Goal: Find contact information: Find contact information

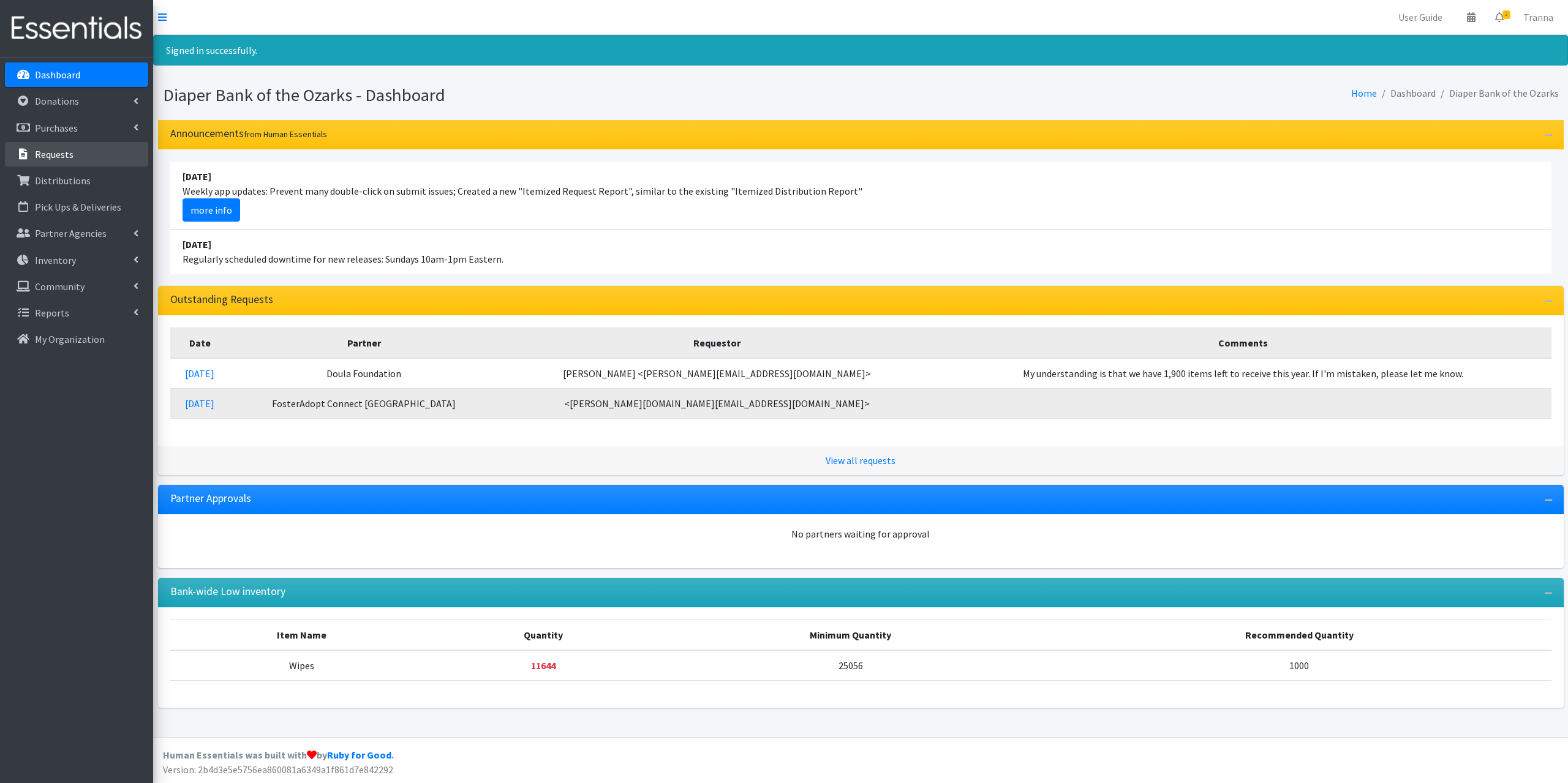
click at [72, 151] on p "Requests" at bounding box center [54, 154] width 39 height 12
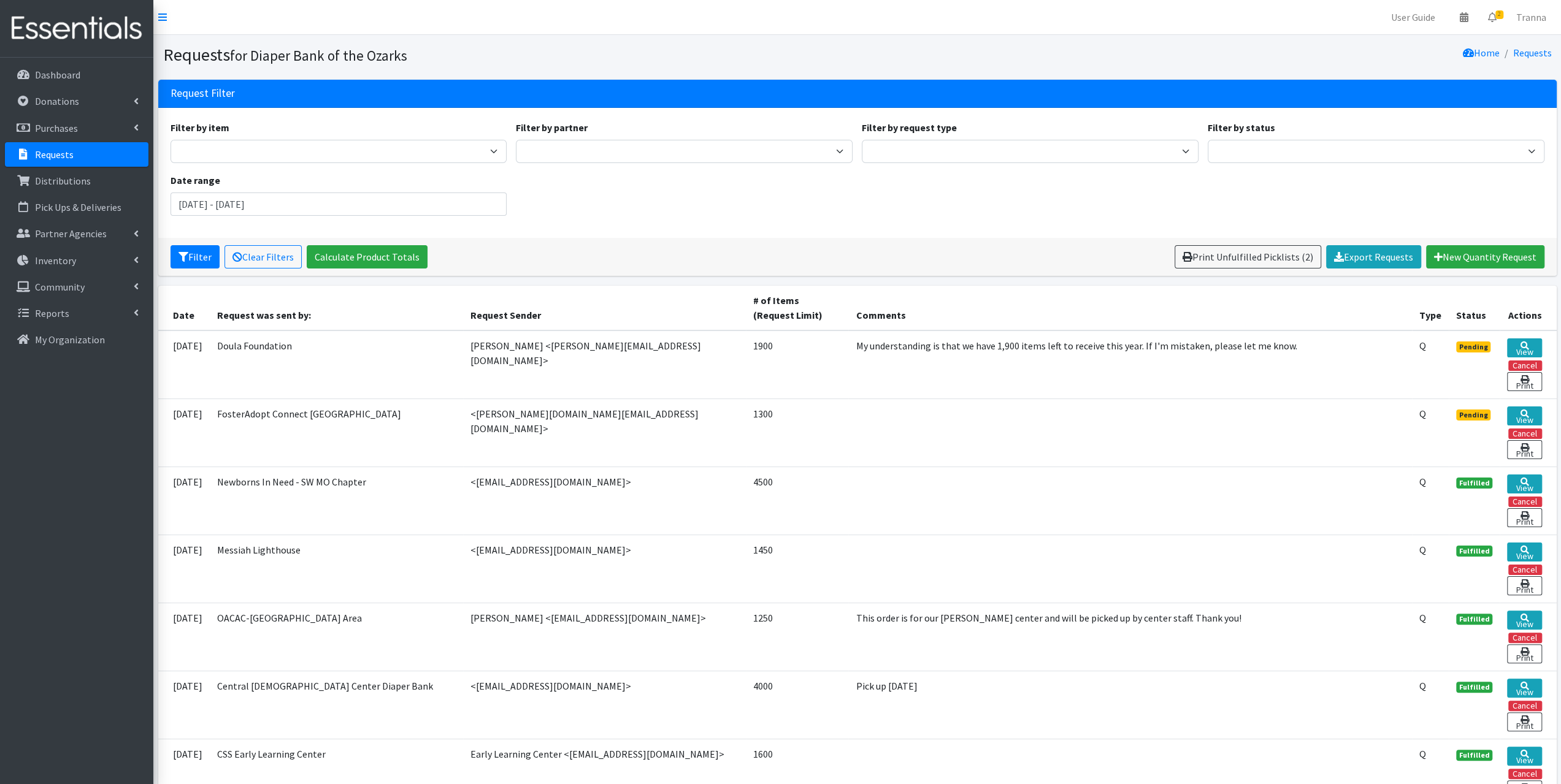
click at [311, 514] on td "Newborns In Need - SW MO Chapter" at bounding box center [336, 500] width 254 height 68
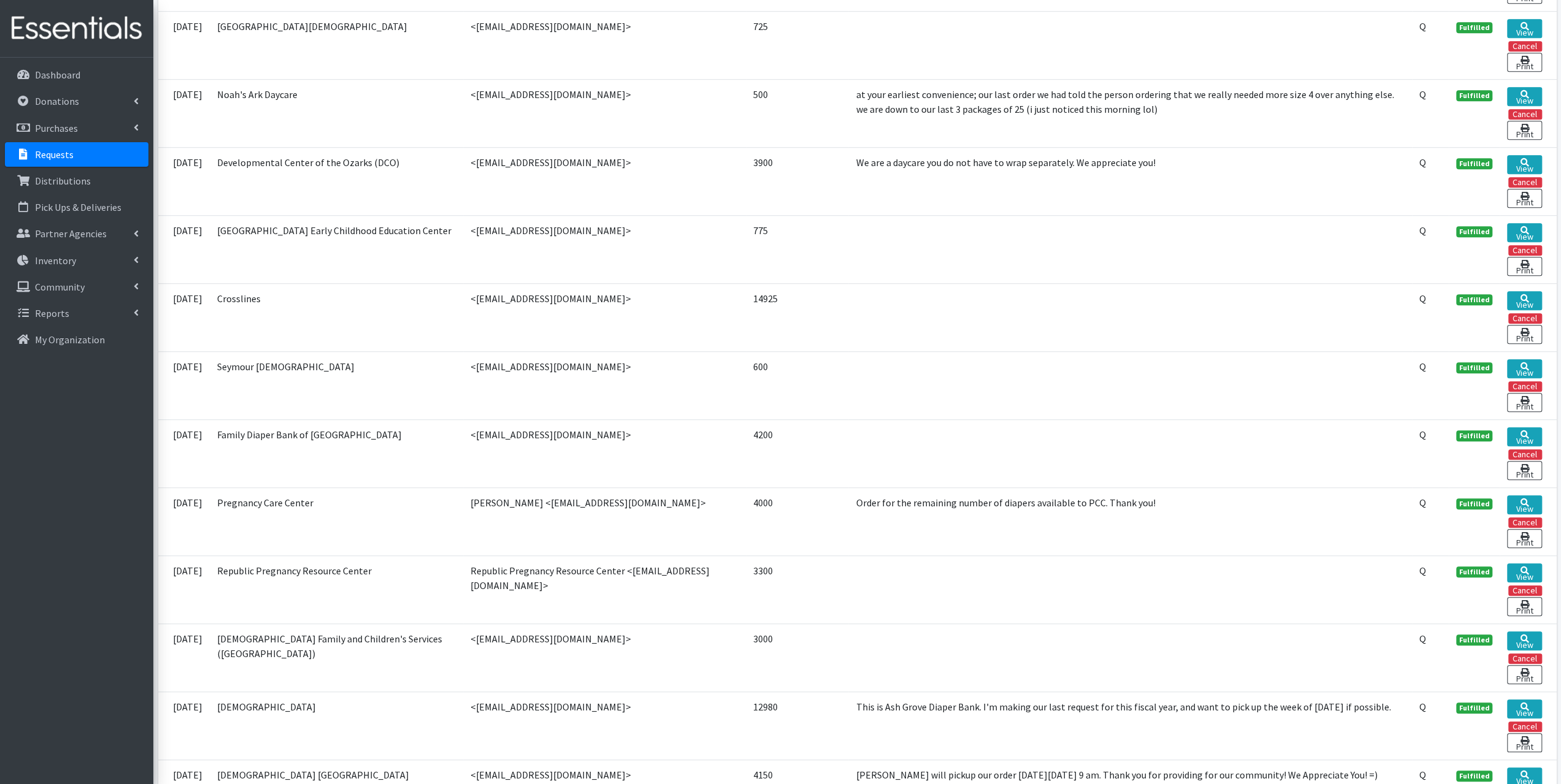
scroll to position [797, 0]
drag, startPoint x: 625, startPoint y: 83, endPoint x: 465, endPoint y: 93, distance: 160.3
click at [465, 93] on td "<assistant.noahsarkdaycare@gmail.com>" at bounding box center [604, 112] width 283 height 68
copy td "[EMAIL_ADDRESS][DOMAIN_NAME]"
click at [73, 231] on p "Partner Agencies" at bounding box center [71, 233] width 72 height 12
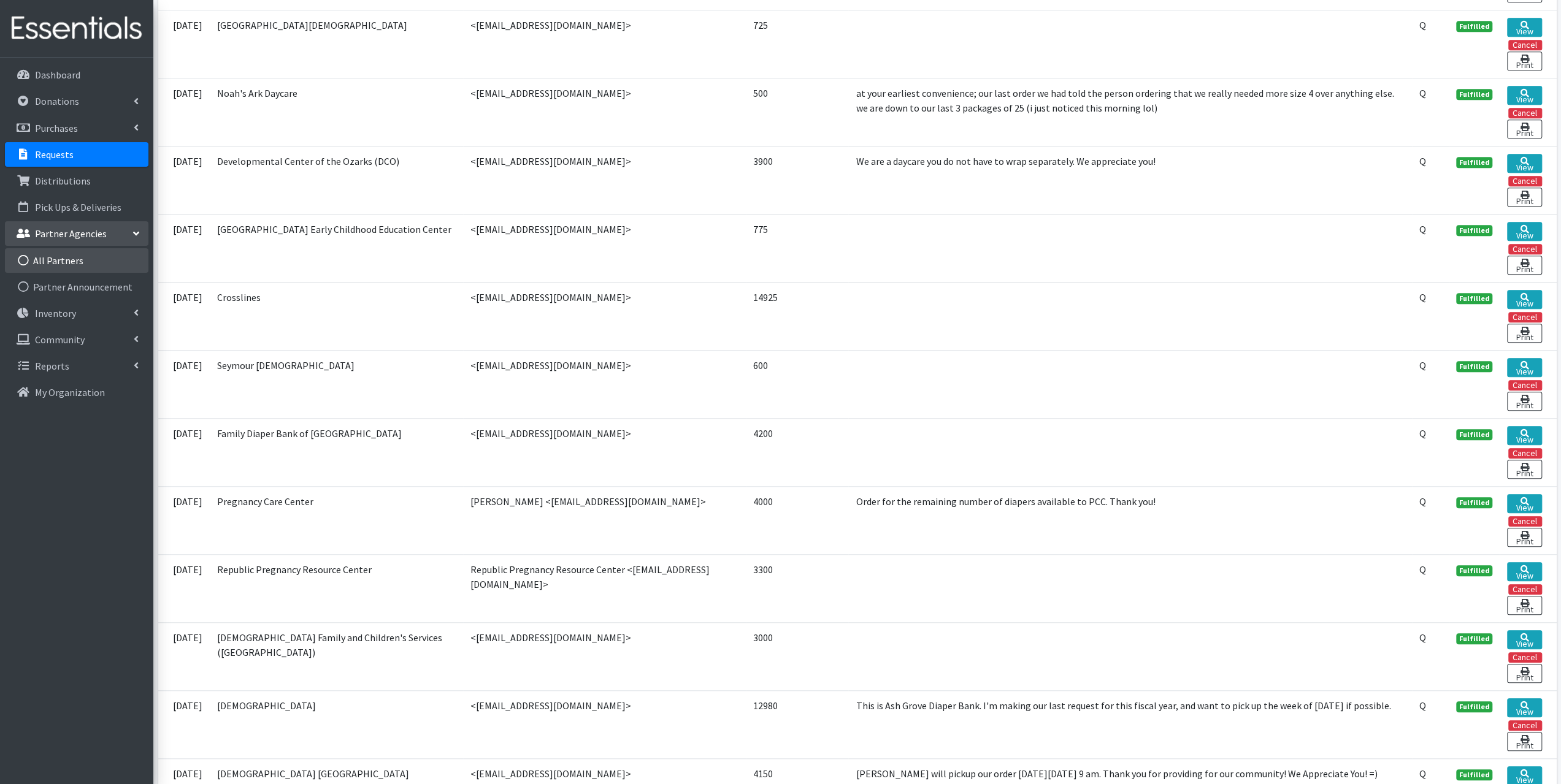
click at [65, 263] on link "All Partners" at bounding box center [76, 261] width 143 height 25
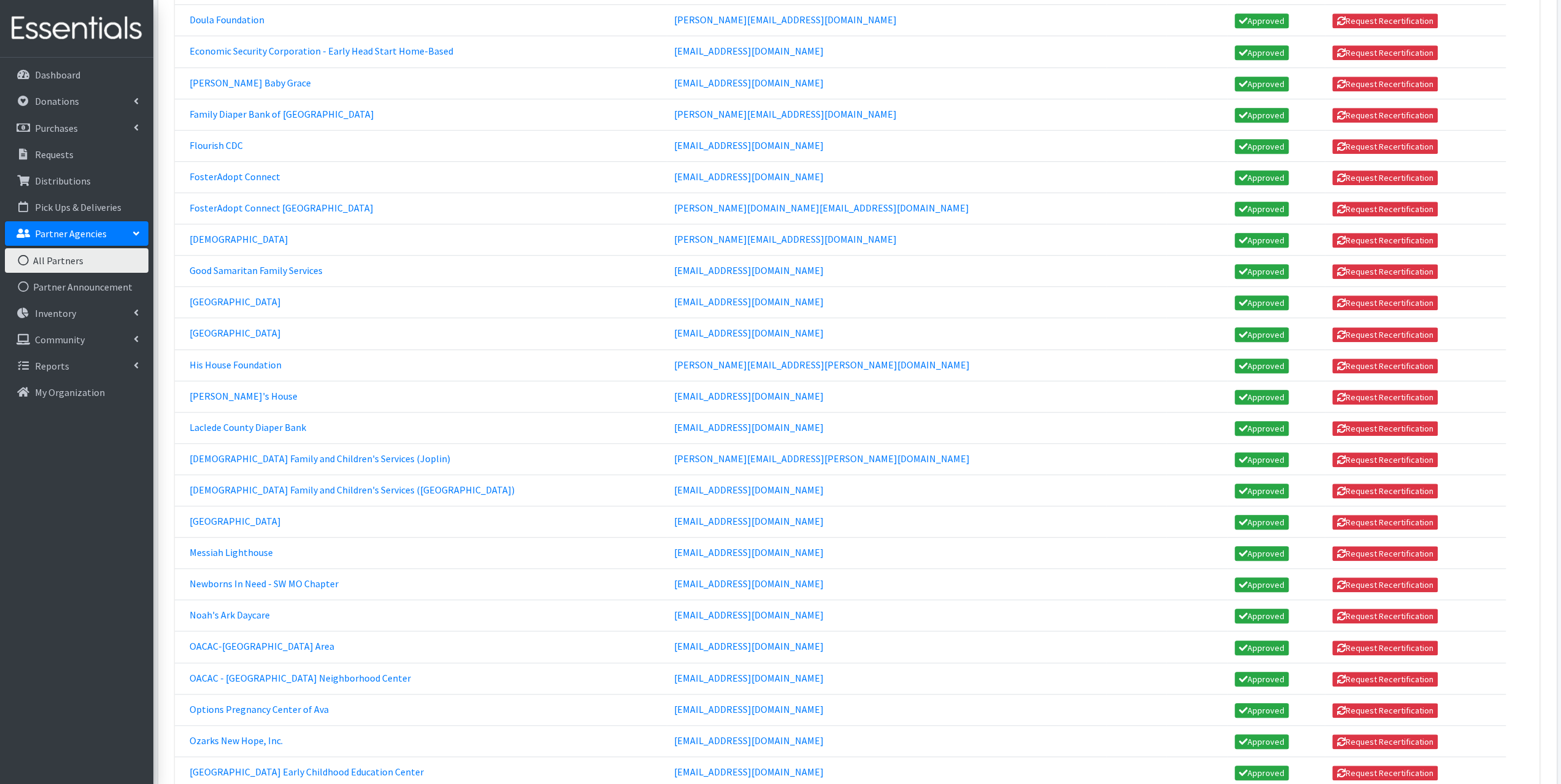
scroll to position [736, 0]
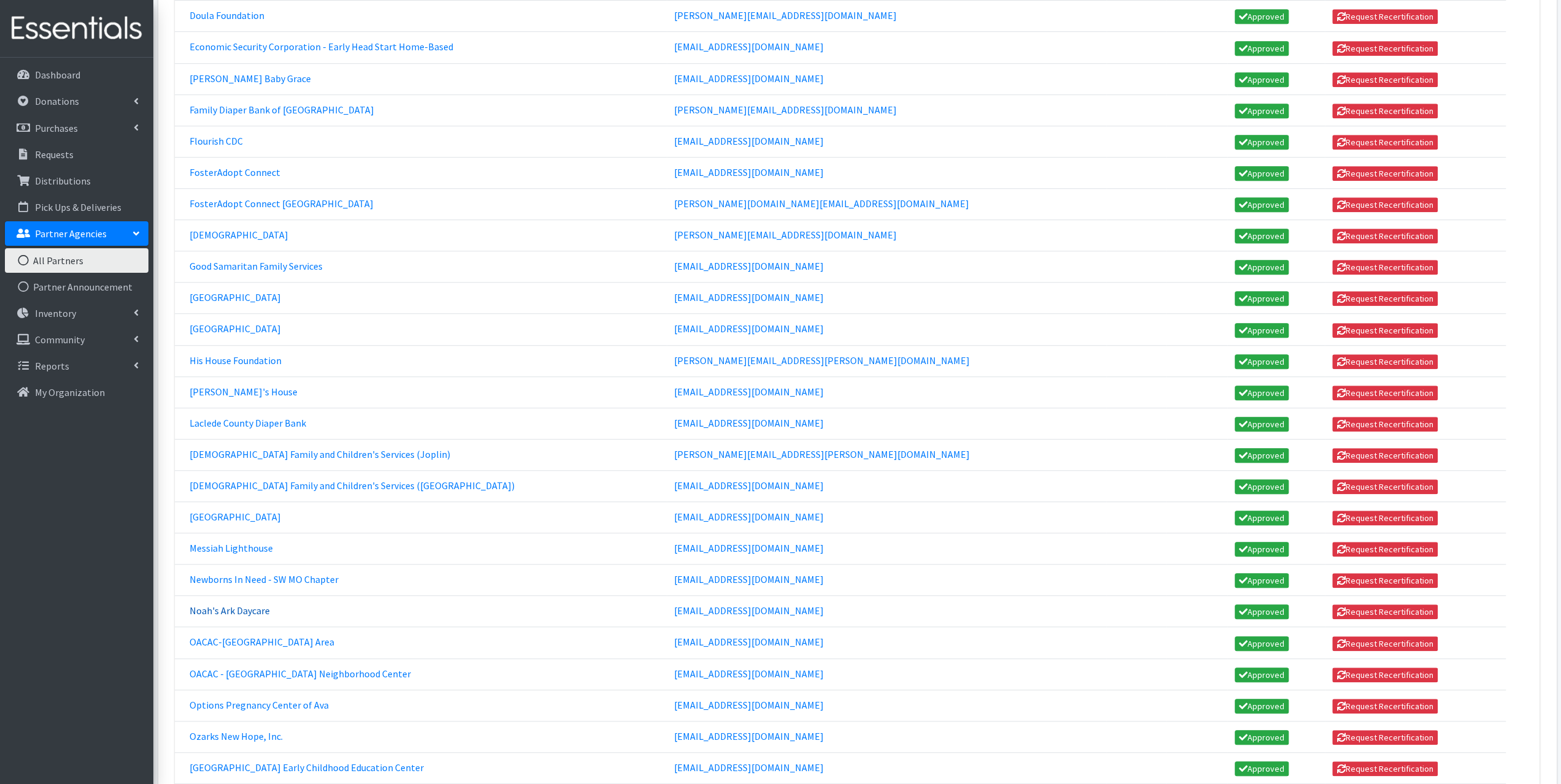
click at [229, 605] on link "Noah's Ark Daycare" at bounding box center [230, 610] width 81 height 12
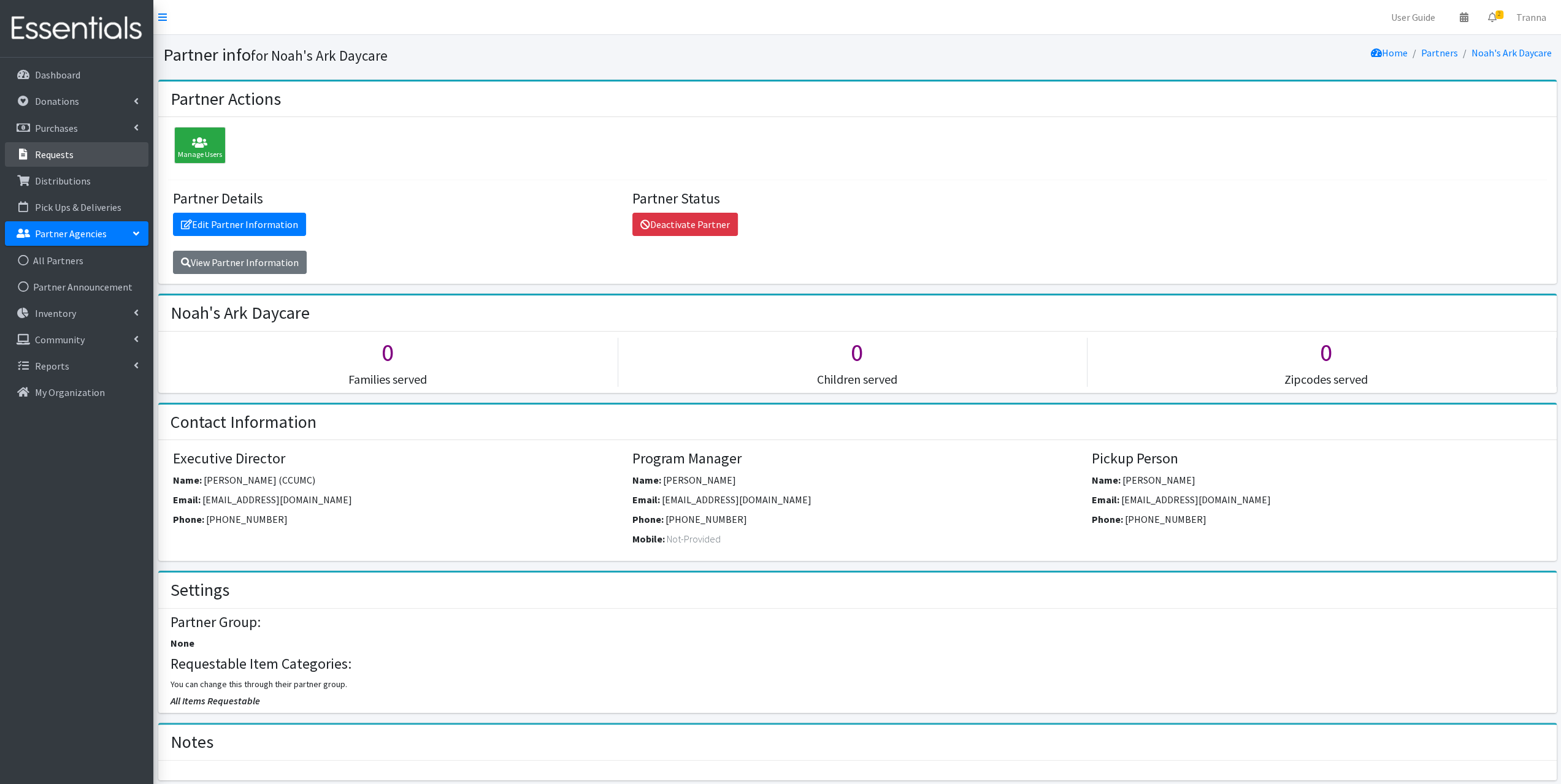
click at [62, 151] on p "Requests" at bounding box center [54, 154] width 39 height 12
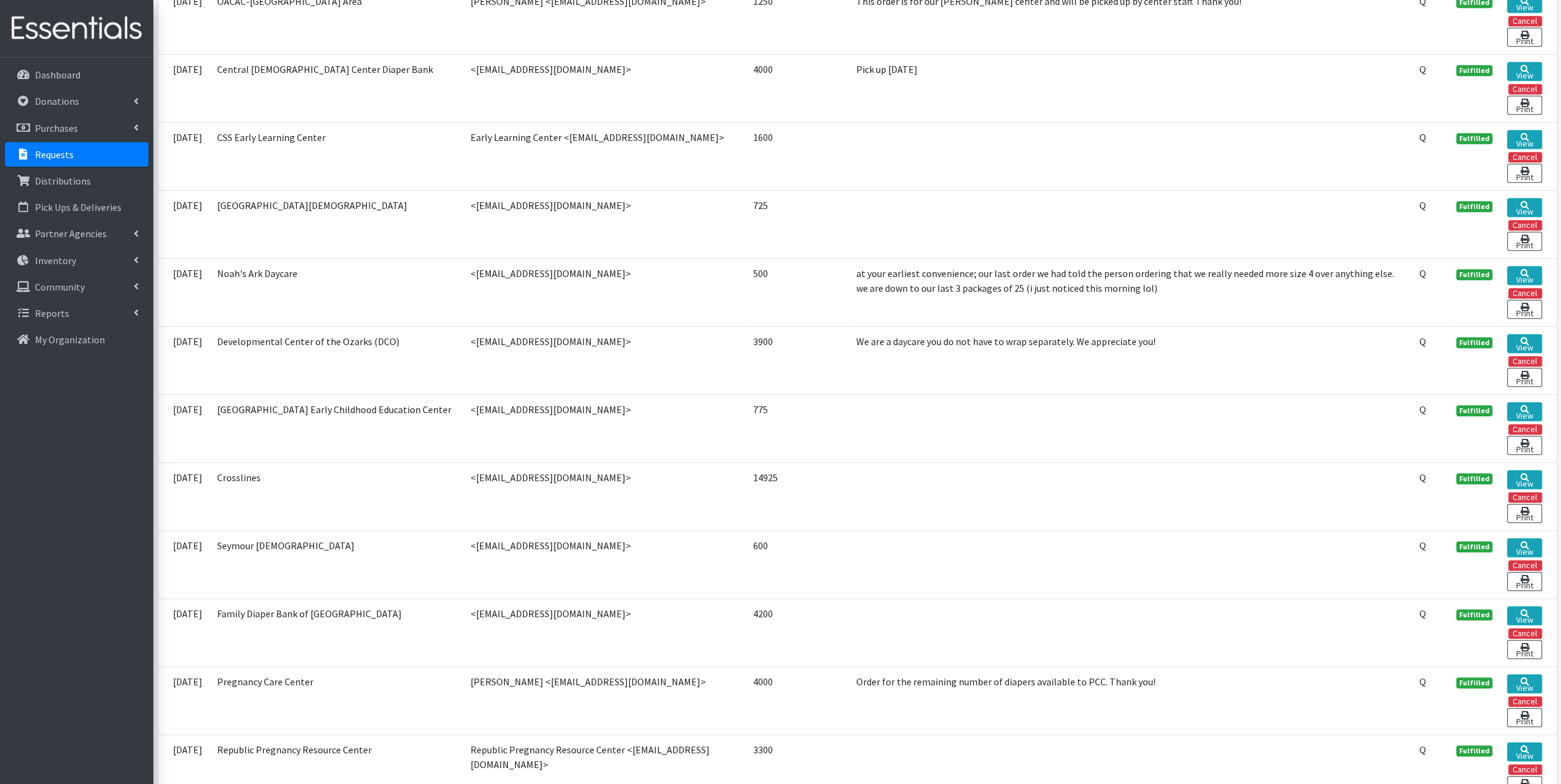
scroll to position [613, 0]
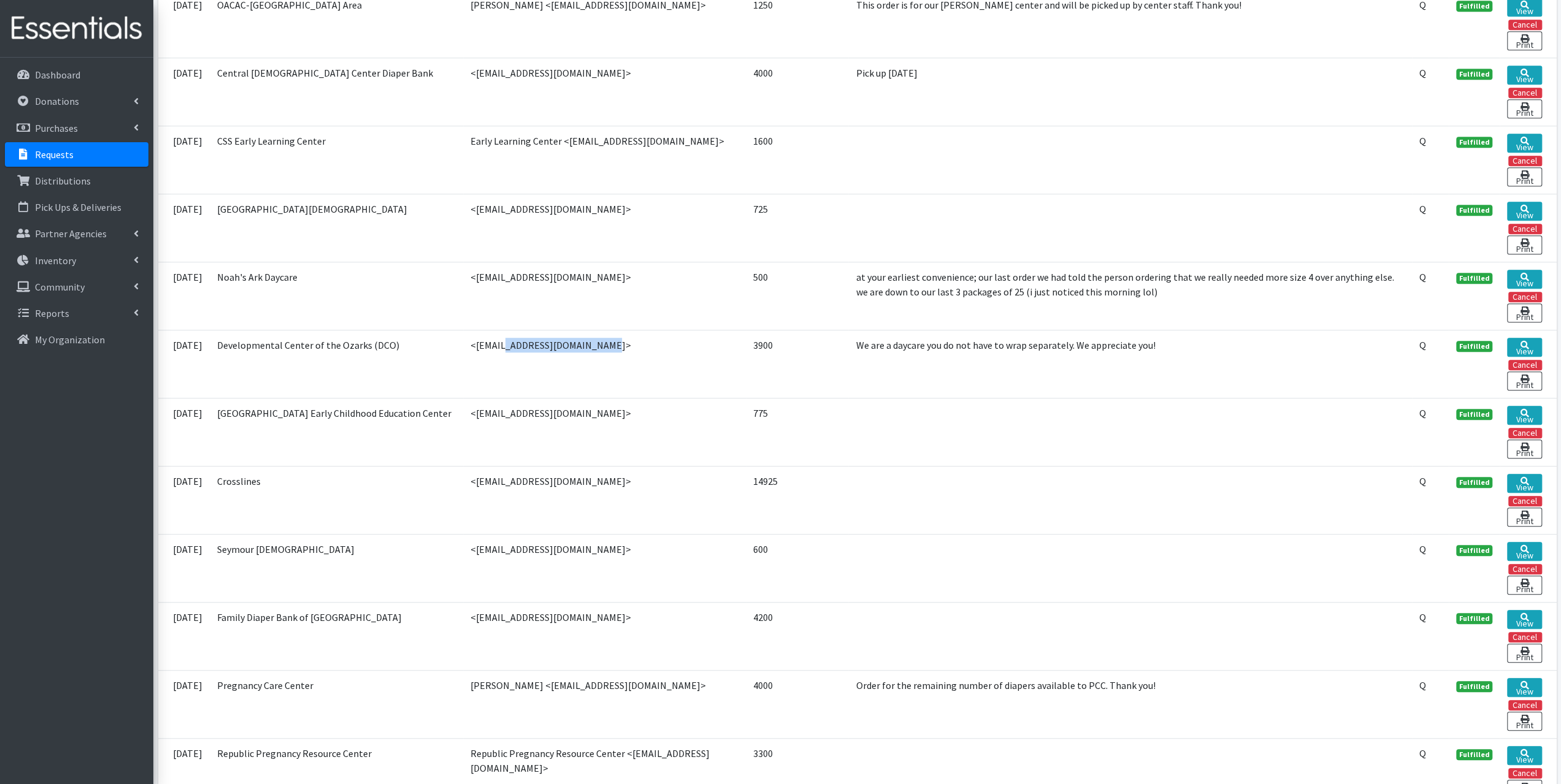
drag, startPoint x: 562, startPoint y: 336, endPoint x: 465, endPoint y: 346, distance: 97.5
click at [465, 346] on td "<jstacye@dcoonline.com>" at bounding box center [604, 364] width 283 height 68
copy td "[EMAIL_ADDRESS][DOMAIN_NAME]"
click at [62, 152] on p "Requests" at bounding box center [54, 154] width 39 height 12
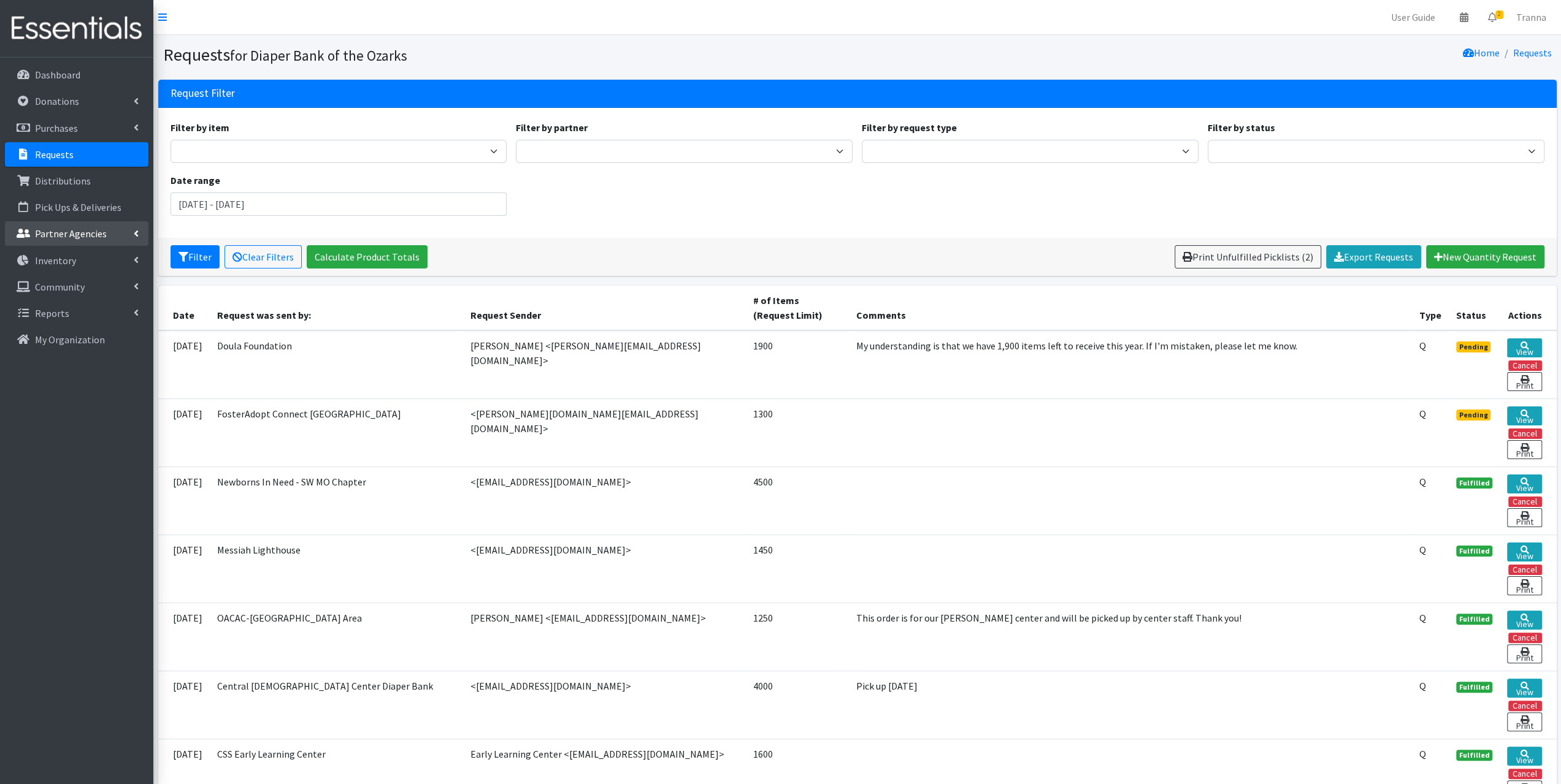
click at [69, 237] on p "Partner Agencies" at bounding box center [71, 233] width 72 height 12
click at [68, 262] on link "All Partners" at bounding box center [76, 261] width 143 height 25
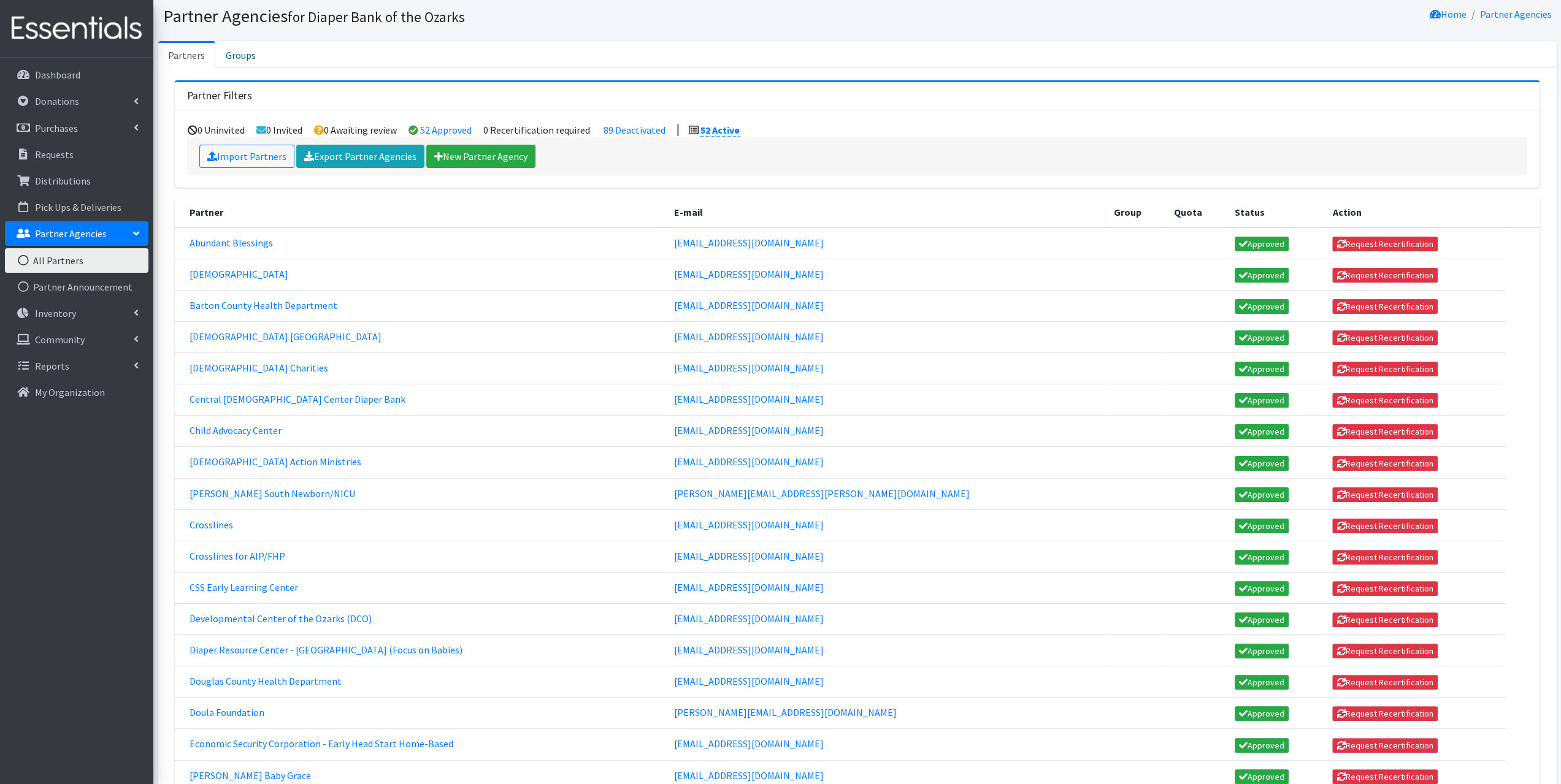
scroll to position [184, 0]
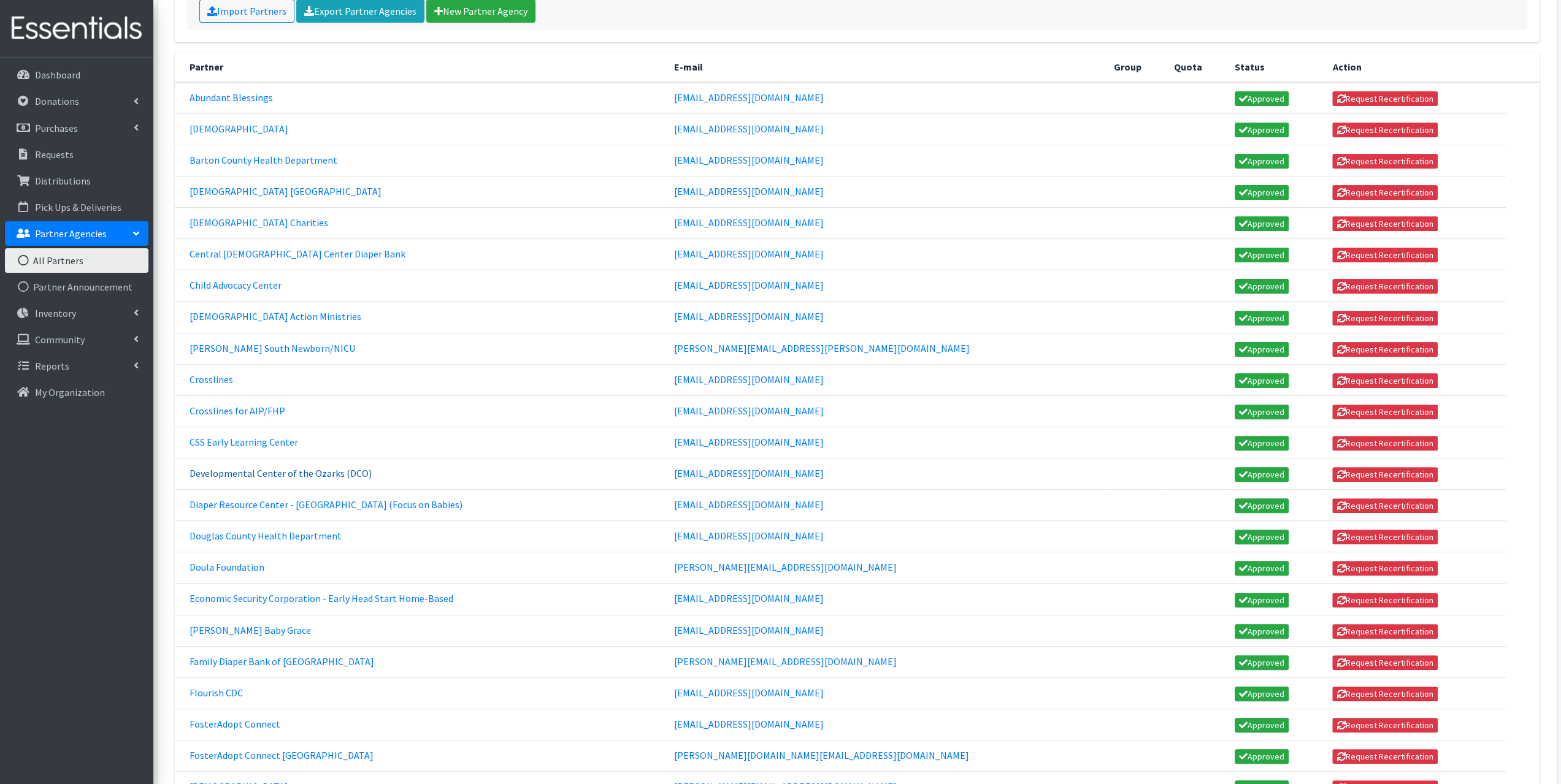
click at [294, 467] on link "Developmental Center of the Ozarks (DCO)" at bounding box center [280, 473] width 182 height 12
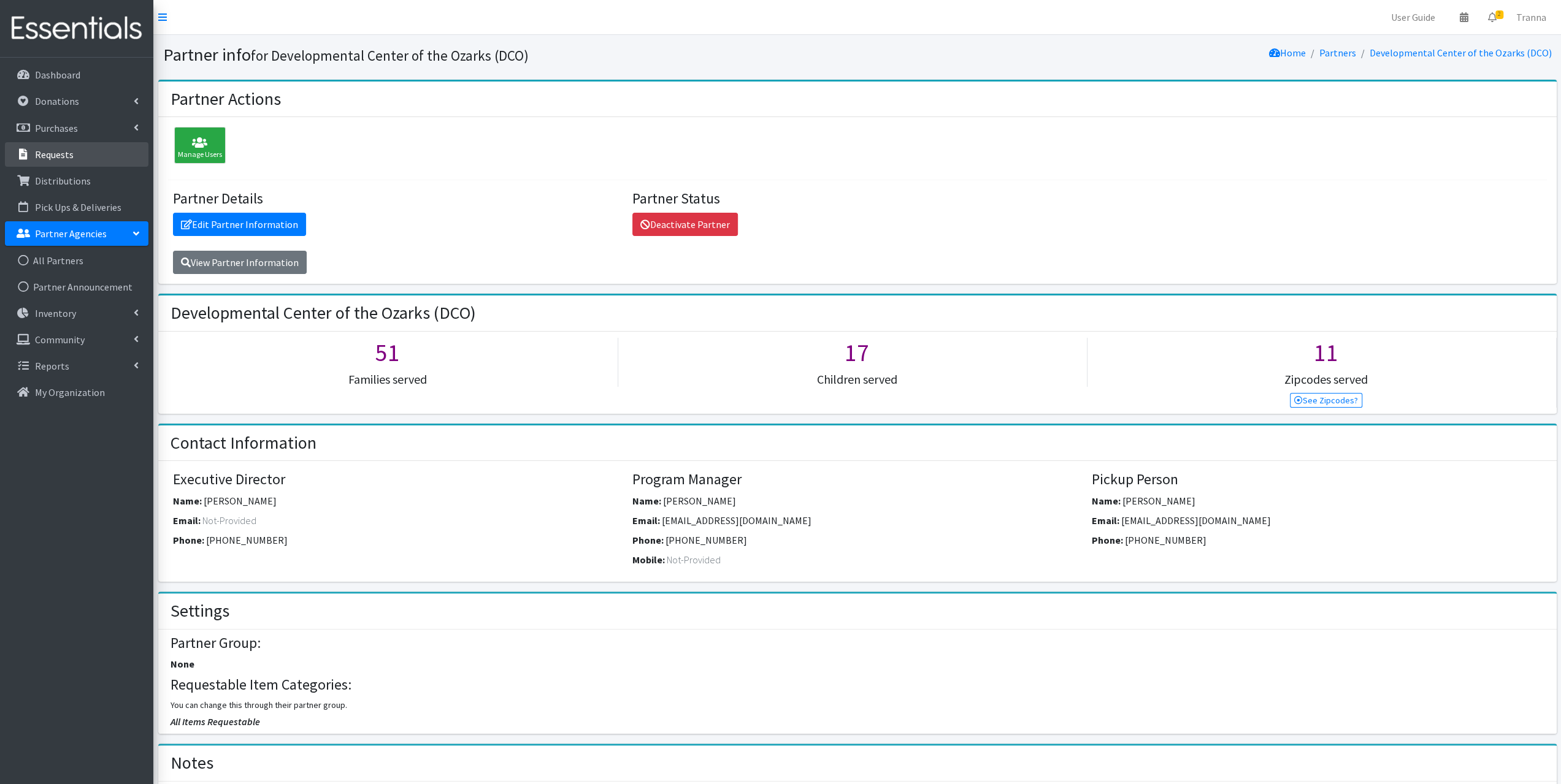
click at [56, 161] on link "Requests" at bounding box center [76, 154] width 143 height 25
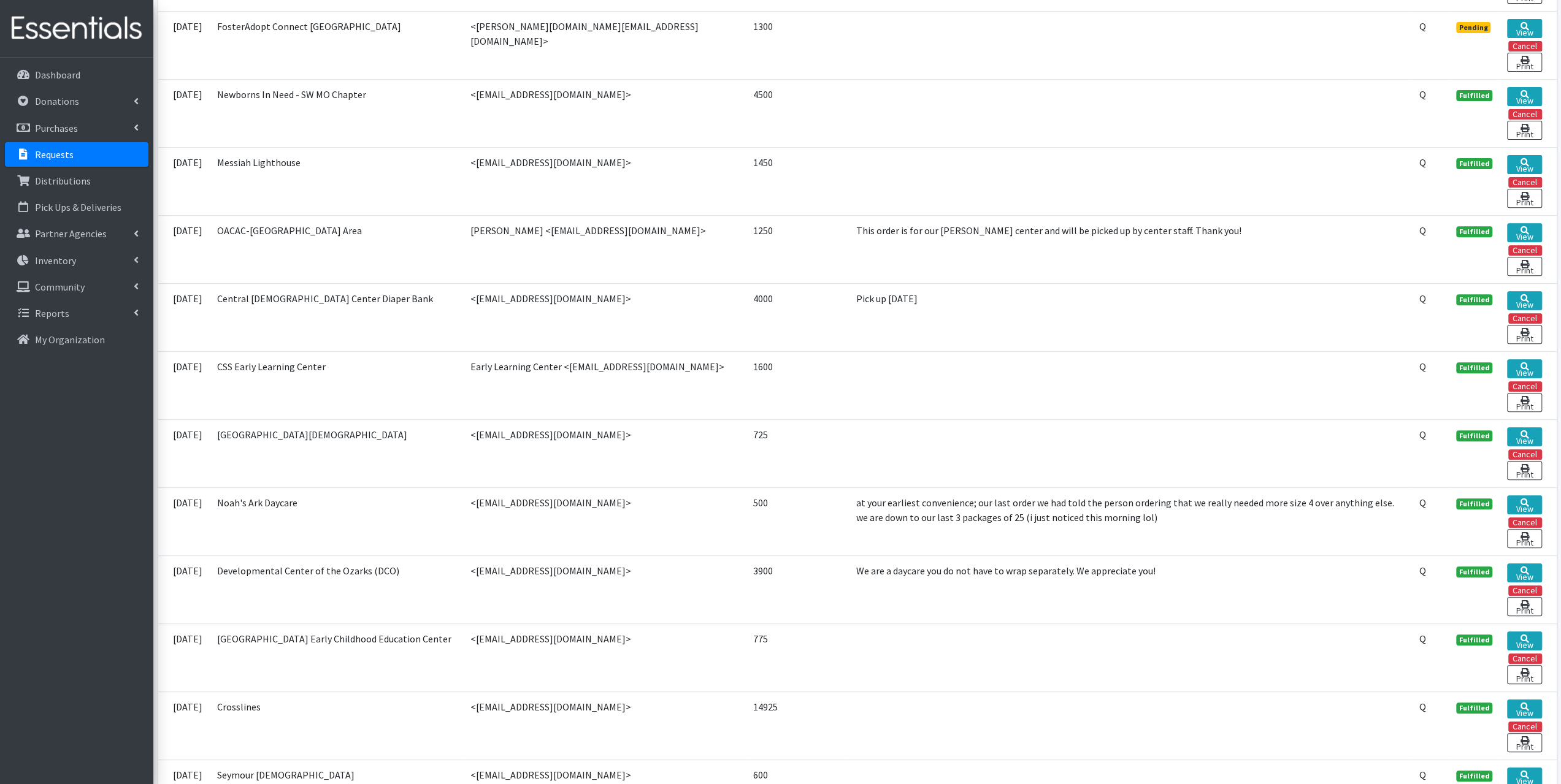
scroll to position [552, 0]
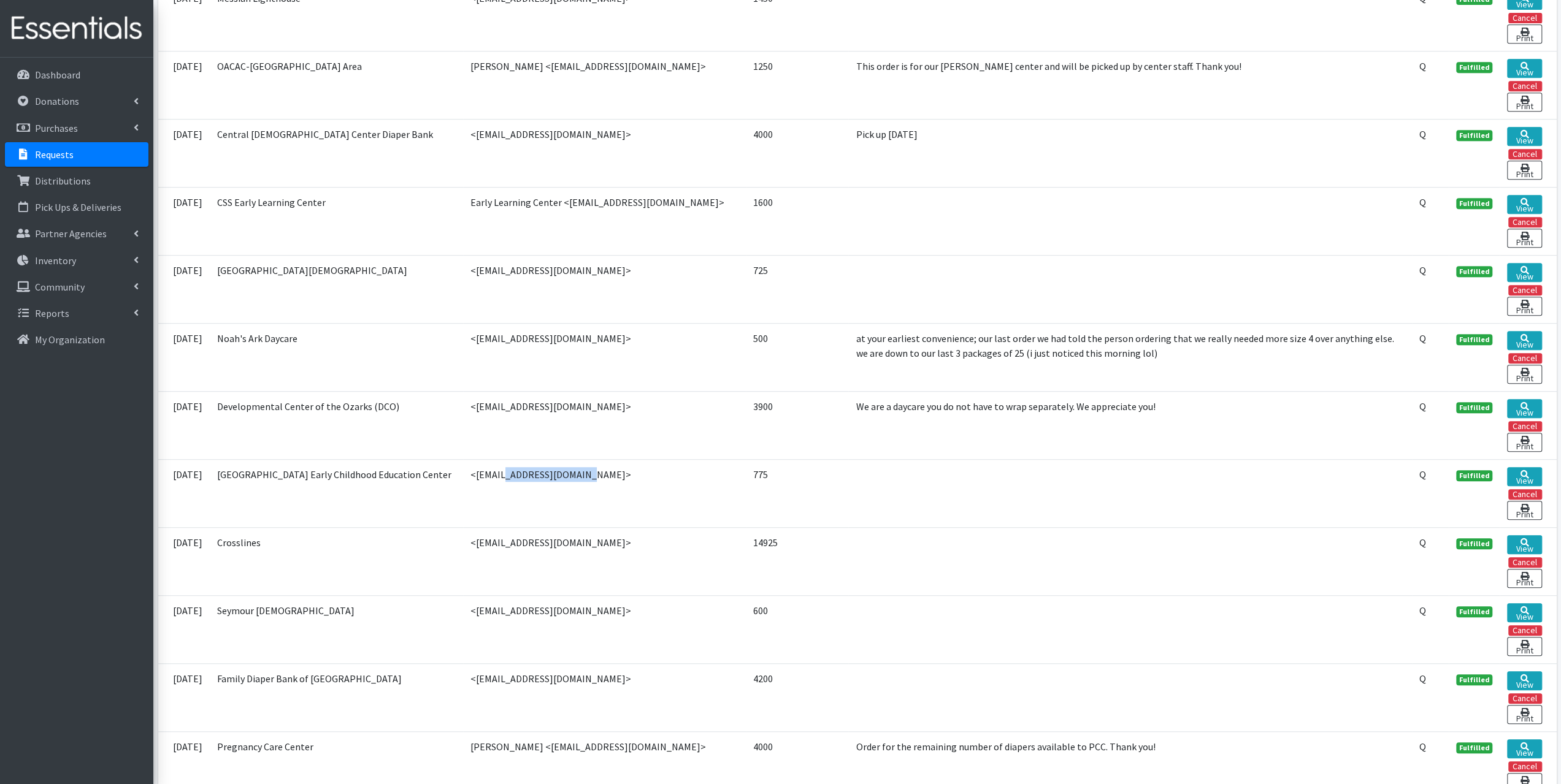
drag, startPoint x: 546, startPoint y: 461, endPoint x: 465, endPoint y: 472, distance: 81.7
click at [465, 472] on td "<preschool@otc.edu>" at bounding box center [604, 493] width 283 height 68
copy td "preschool@otc.edu"
click at [75, 230] on p "Partner Agencies" at bounding box center [71, 233] width 72 height 12
click at [70, 261] on link "All Partners" at bounding box center [76, 261] width 143 height 25
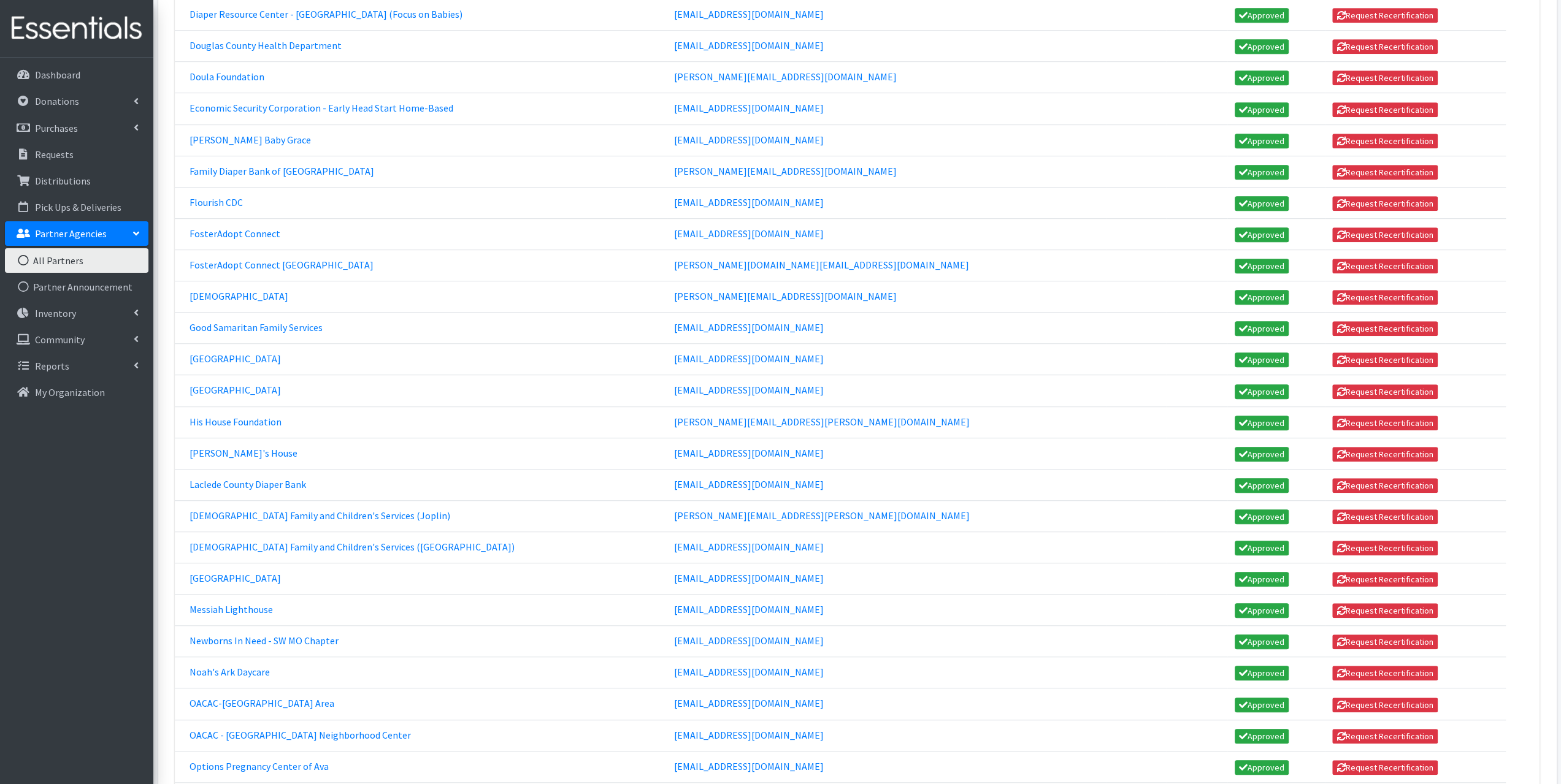
scroll to position [981, 0]
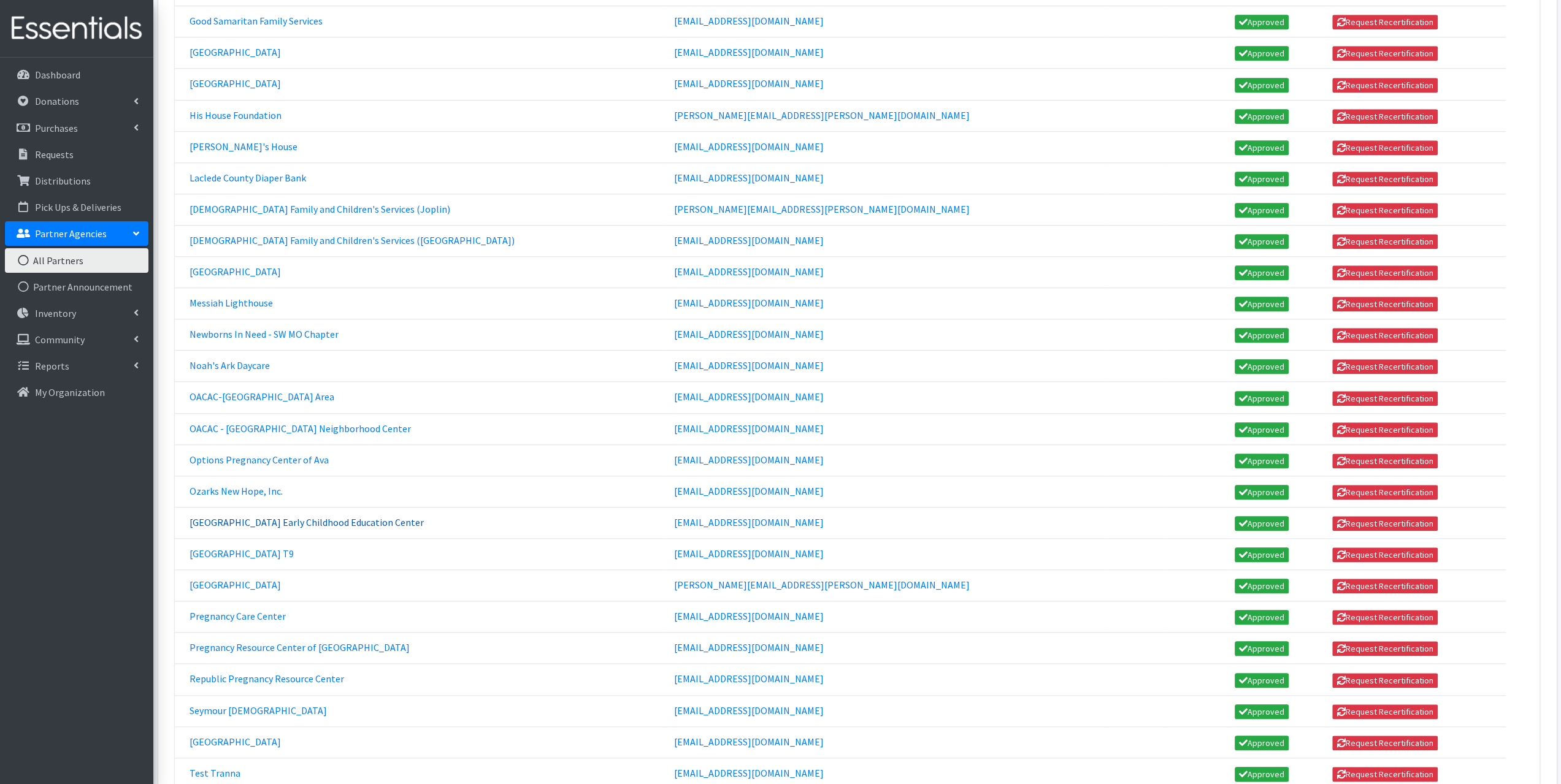
click at [245, 516] on link "[GEOGRAPHIC_DATA] Early Childhood Education Center" at bounding box center [306, 521] width 234 height 12
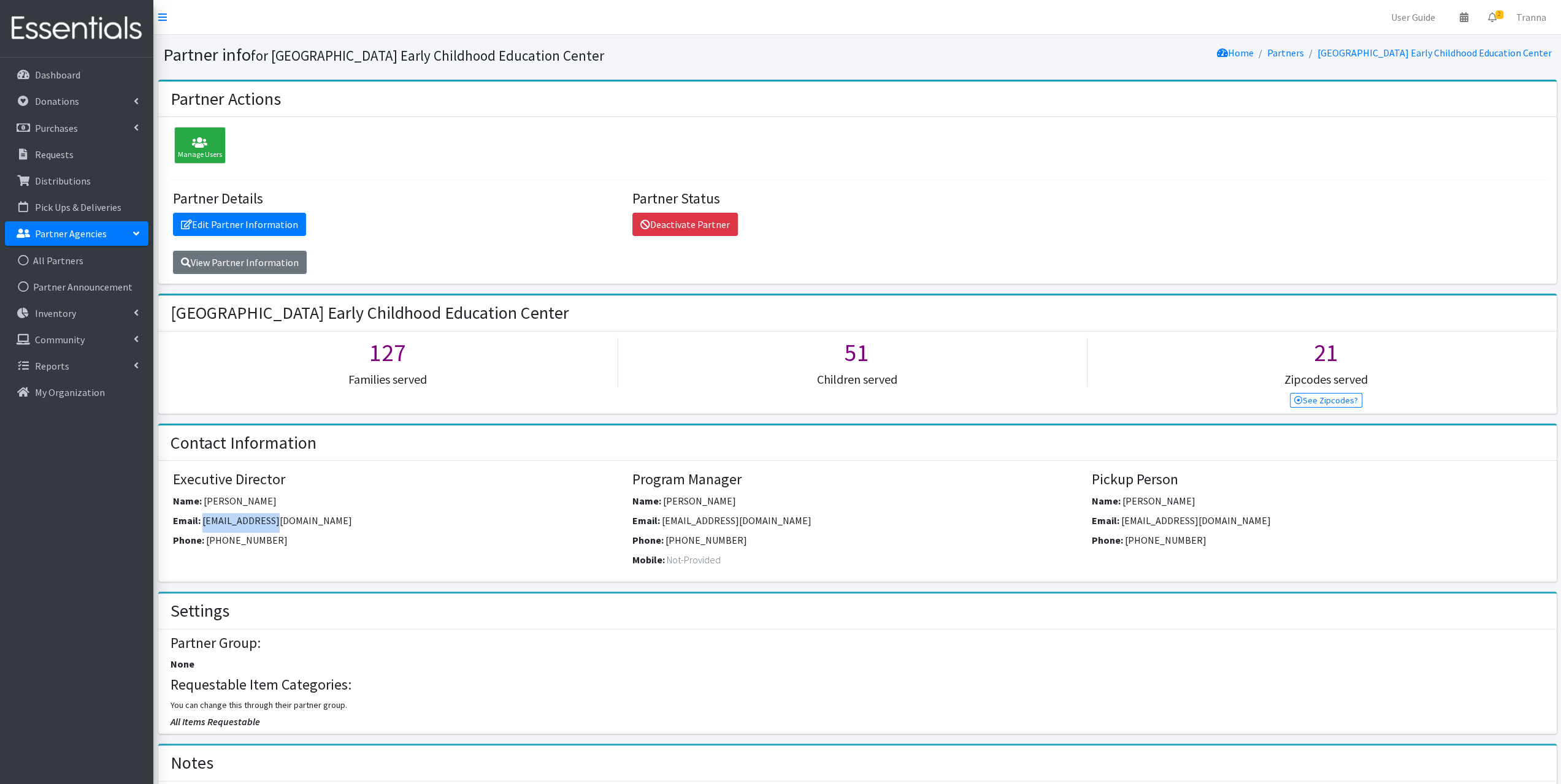
drag, startPoint x: 277, startPoint y: 517, endPoint x: 203, endPoint y: 521, distance: 74.1
click at [203, 521] on div "Email: crouchj@otc.edu" at bounding box center [398, 522] width 450 height 19
copy span "crouchj@otc.edu"
click at [65, 257] on link "All Partners" at bounding box center [76, 261] width 143 height 25
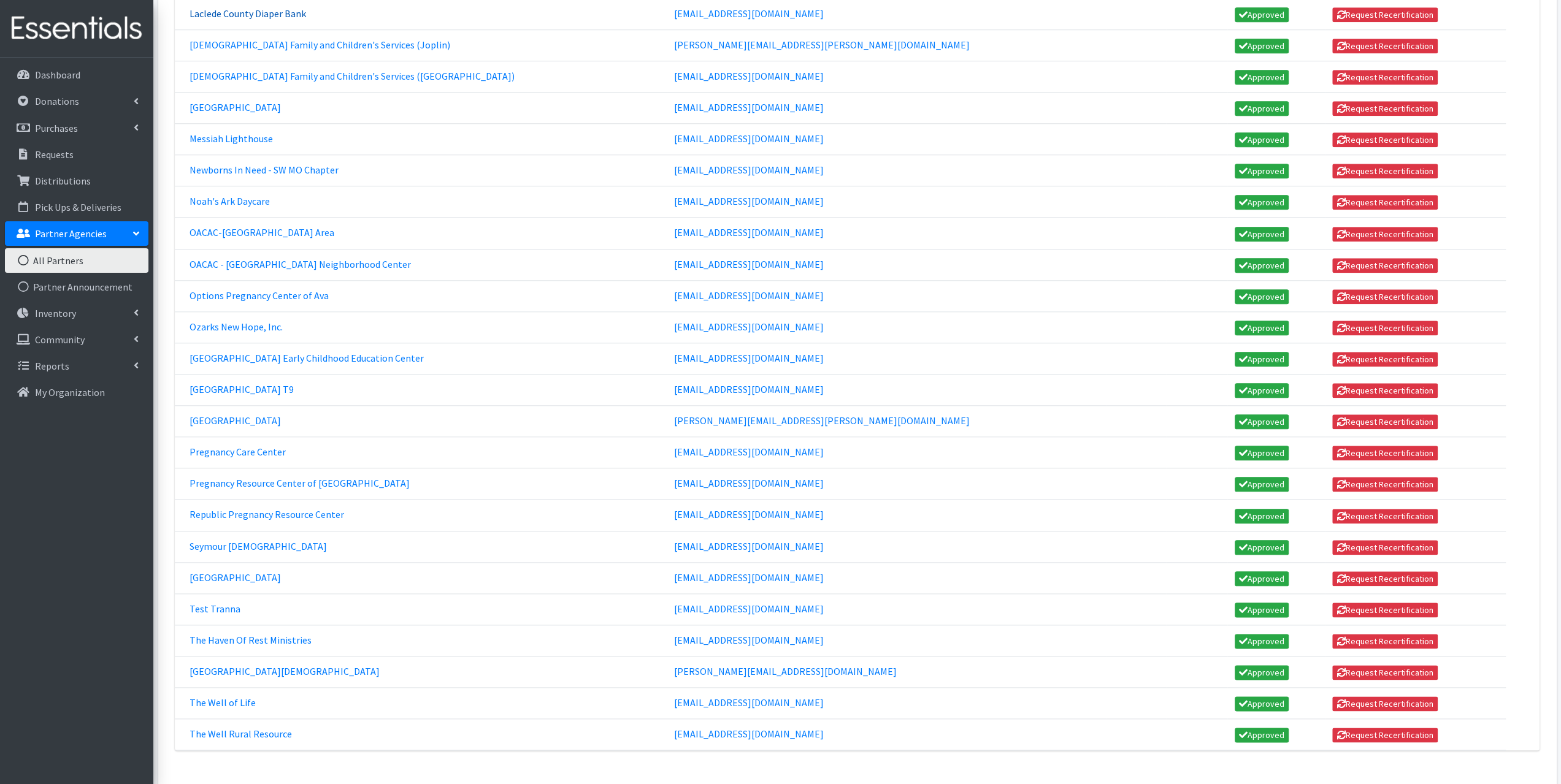
scroll to position [1165, 0]
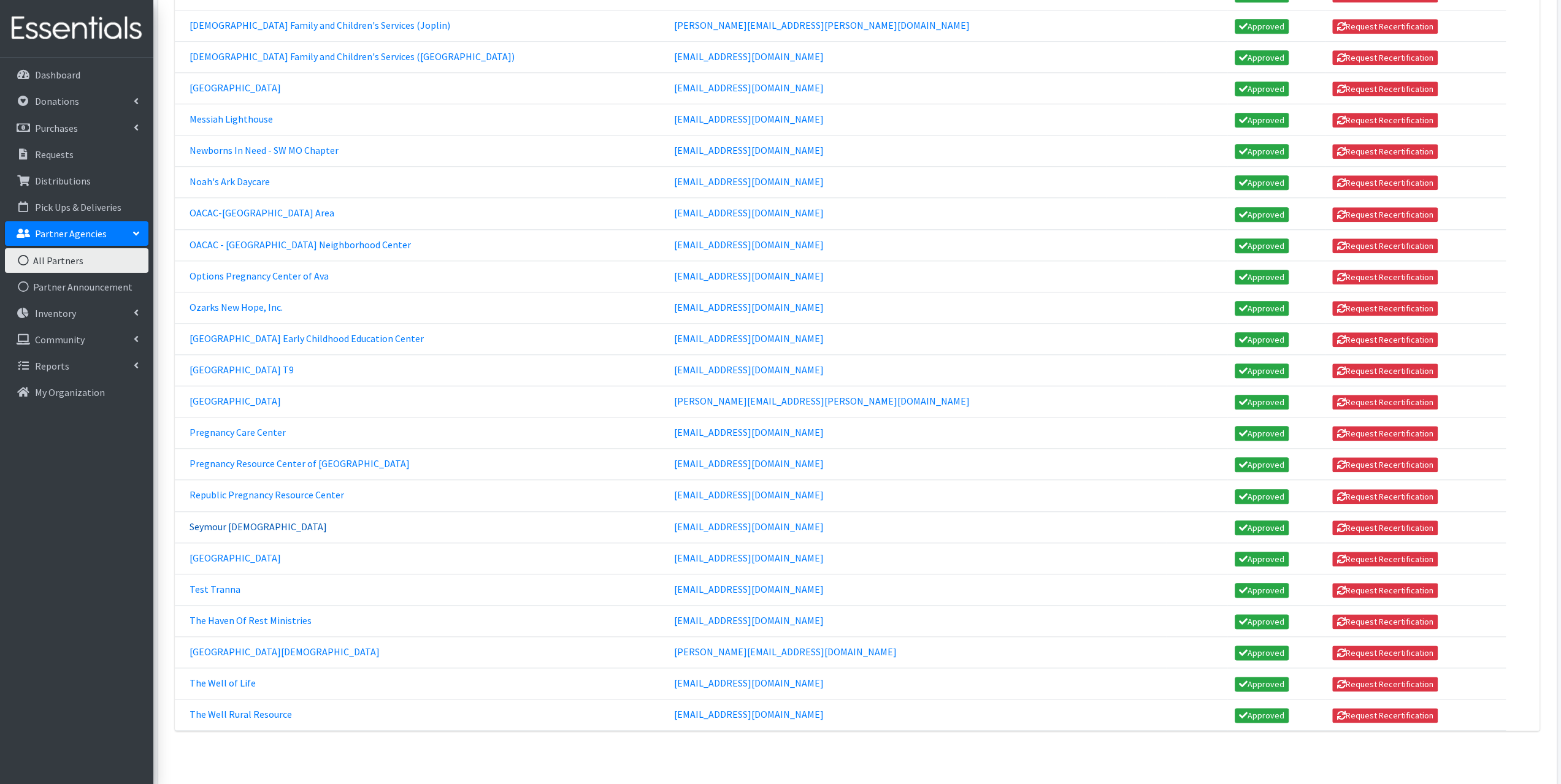
click at [258, 521] on link "Seymour [DEMOGRAPHIC_DATA]" at bounding box center [258, 526] width 138 height 12
click at [62, 153] on p "Requests" at bounding box center [54, 154] width 39 height 12
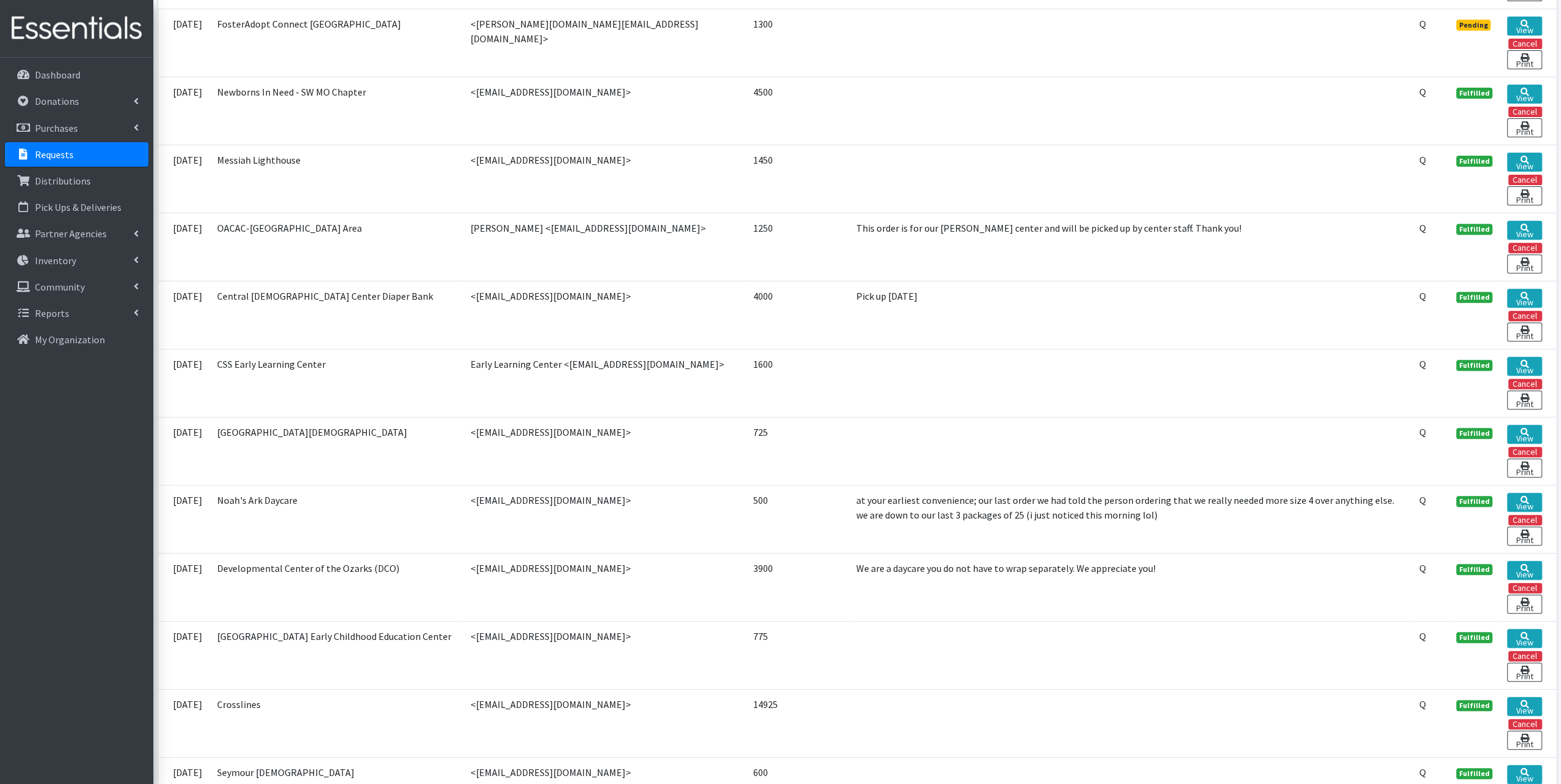
scroll to position [490, 0]
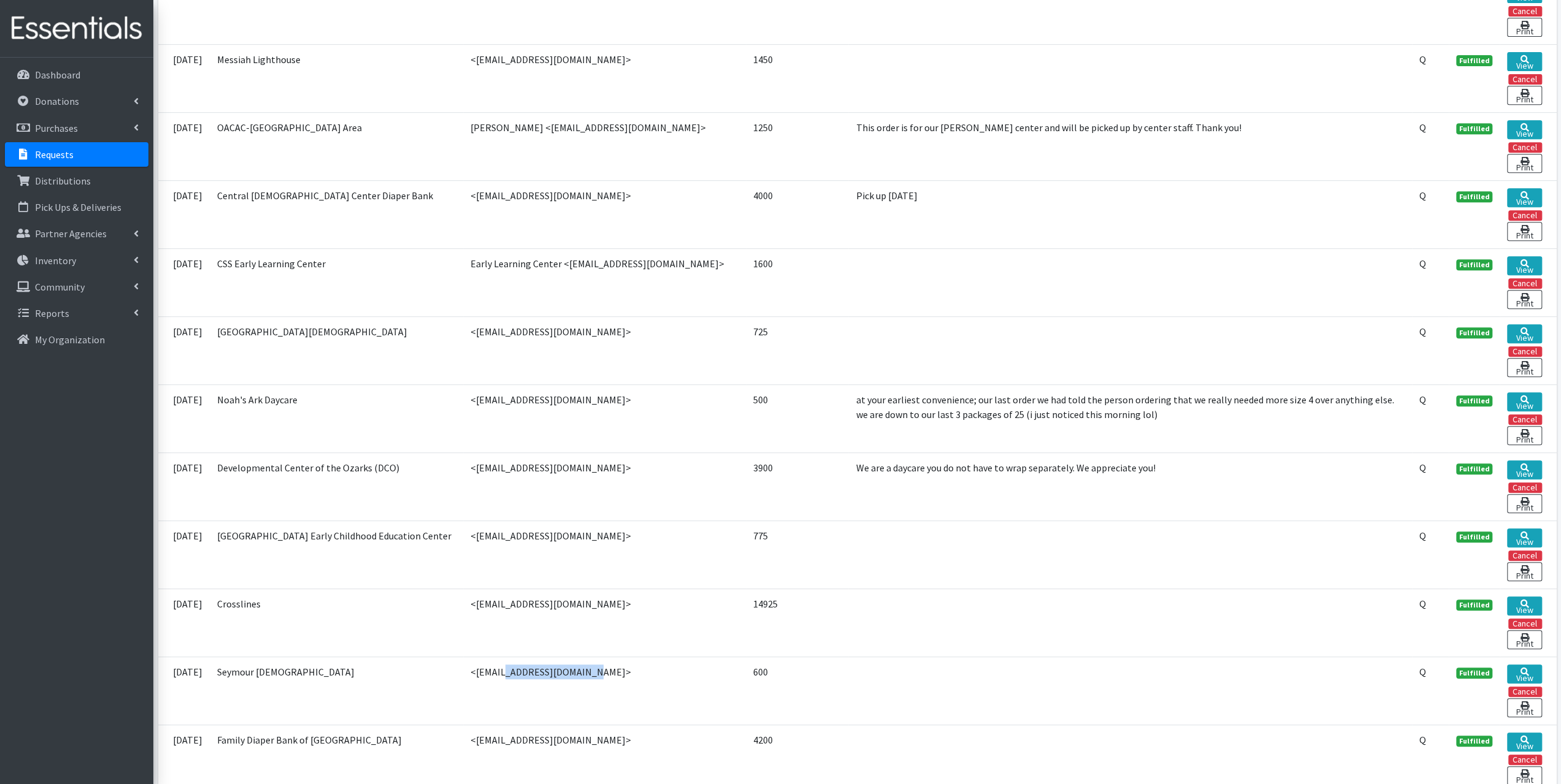
drag, startPoint x: 563, startPoint y: 655, endPoint x: 464, endPoint y: 663, distance: 99.3
click at [464, 663] on td "<momdigs4@yahoo.com>" at bounding box center [604, 690] width 283 height 68
copy td "[EMAIL_ADDRESS][DOMAIN_NAME]"
click at [63, 236] on p "Partner Agencies" at bounding box center [71, 233] width 72 height 12
click at [65, 263] on link "All Partners" at bounding box center [76, 261] width 143 height 25
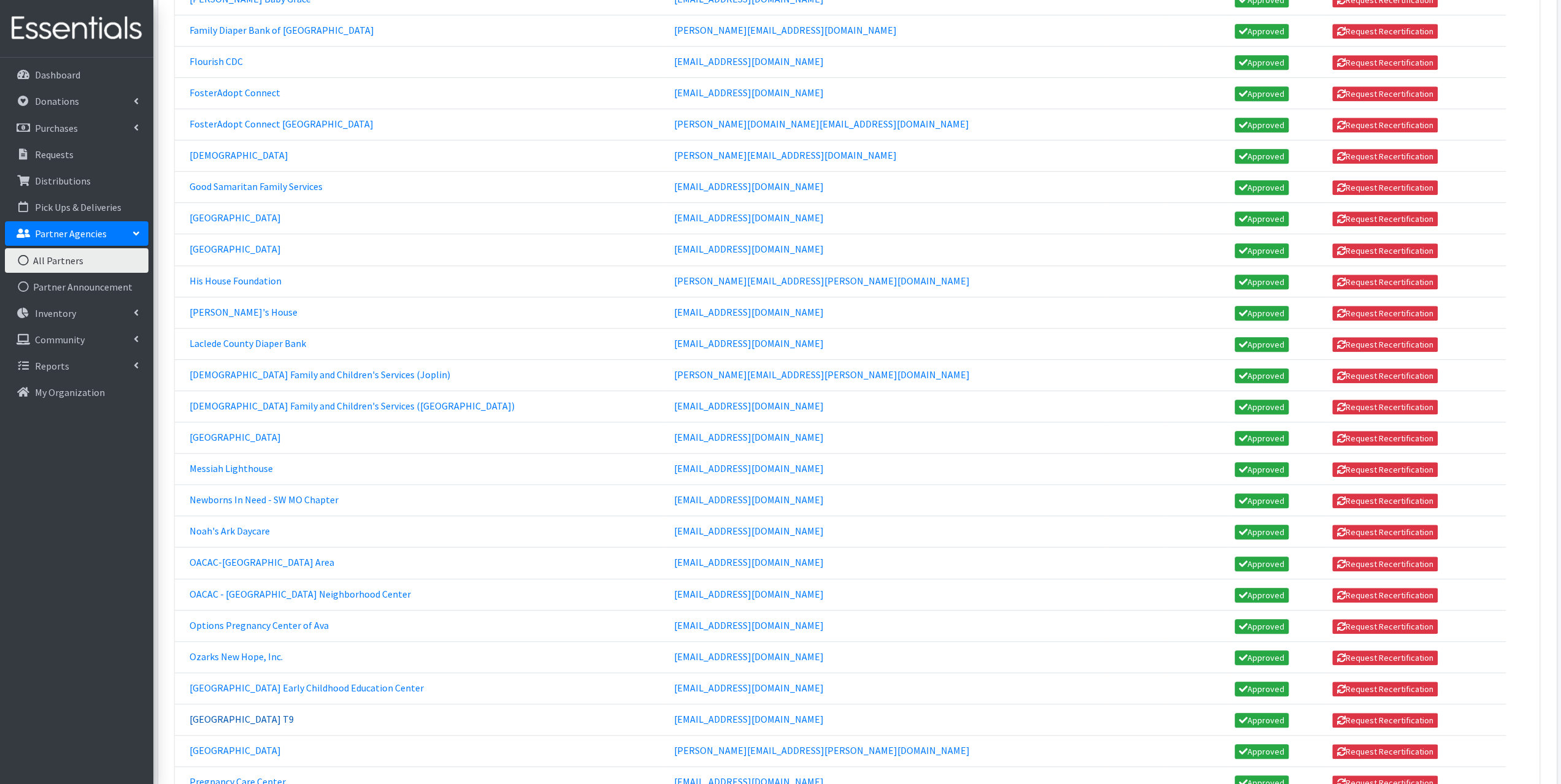
scroll to position [920, 0]
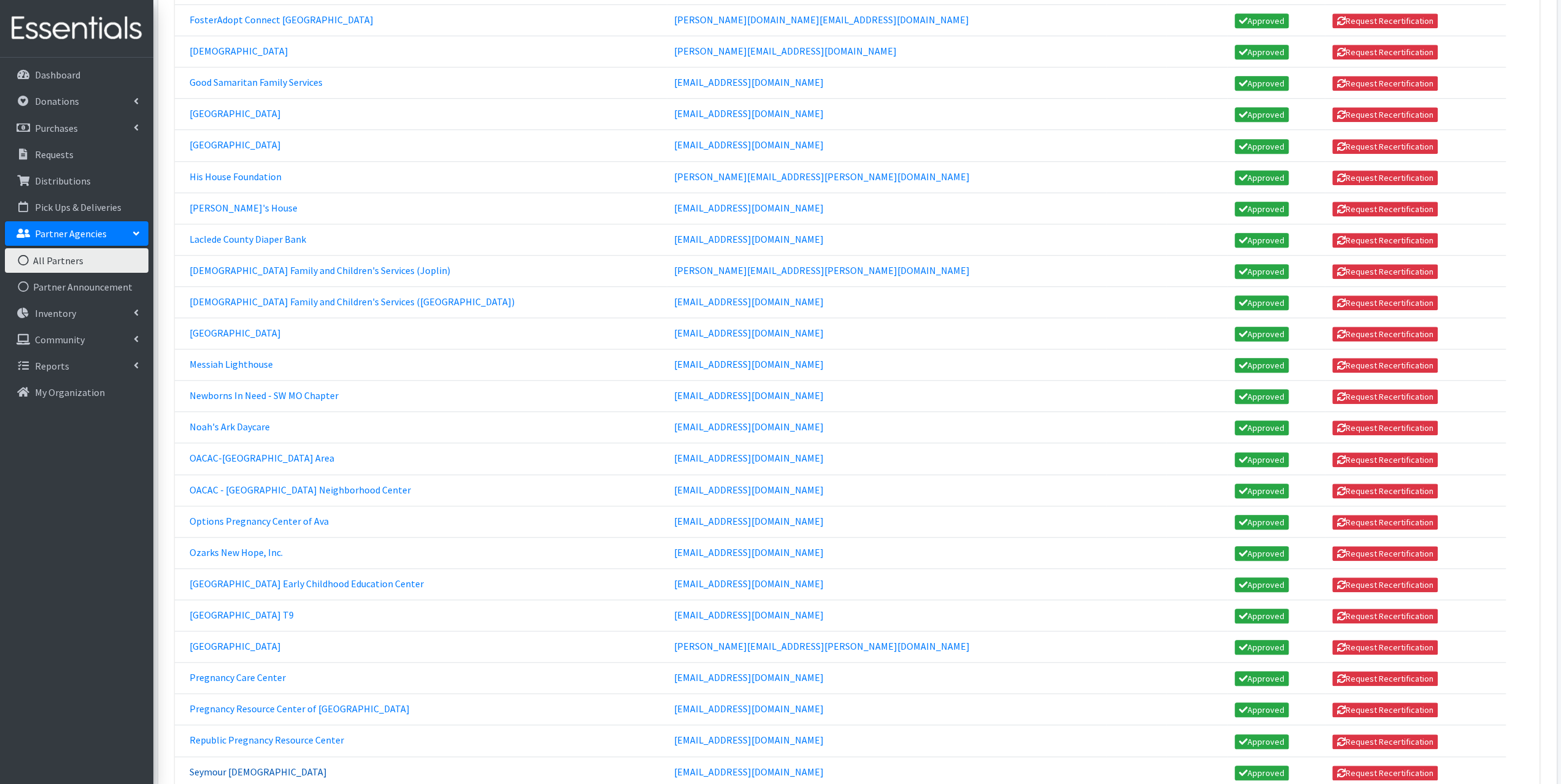
click at [296, 766] on link "Seymour [DEMOGRAPHIC_DATA]" at bounding box center [258, 771] width 138 height 12
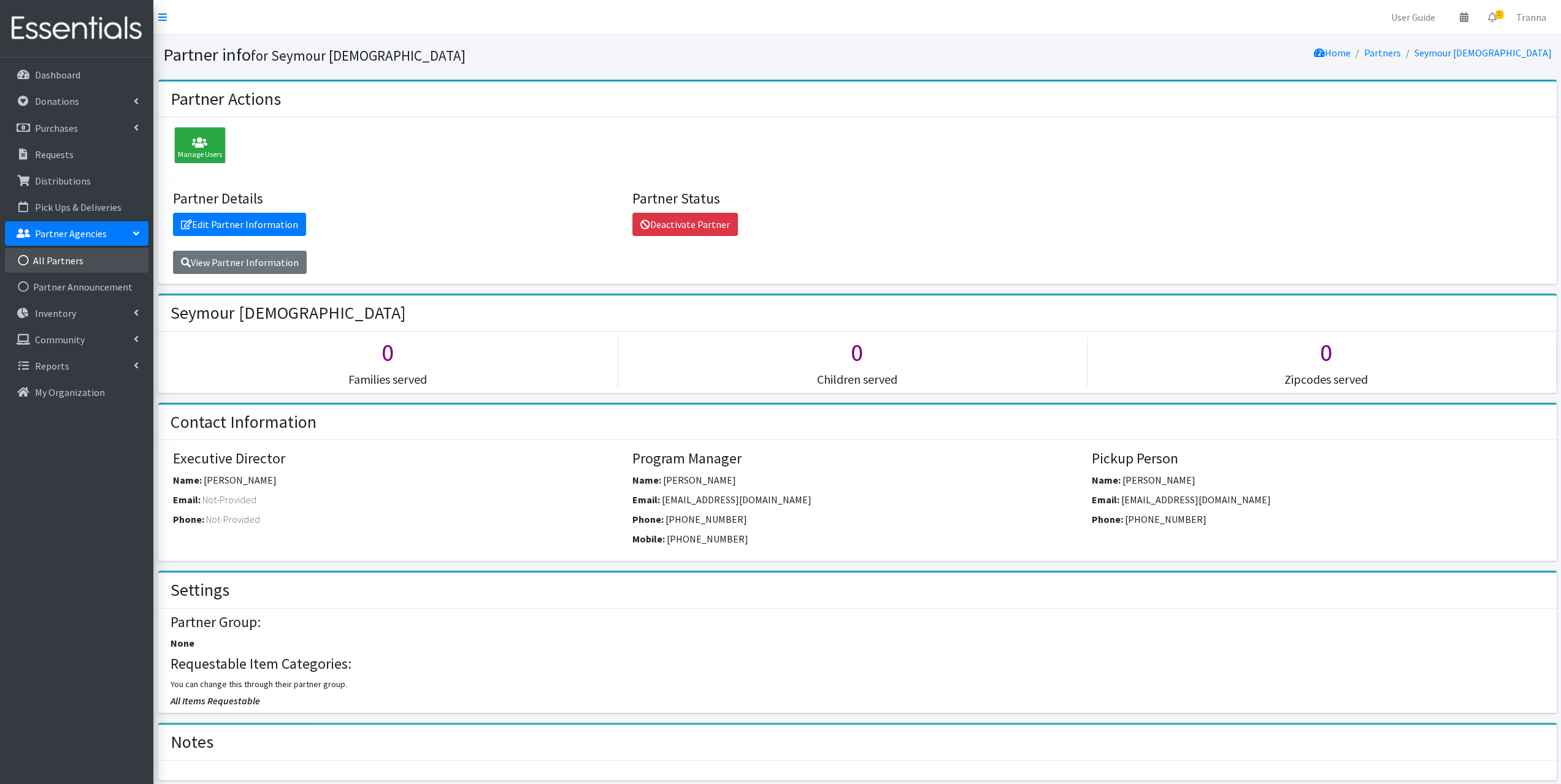
click at [57, 262] on link "All Partners" at bounding box center [76, 261] width 143 height 25
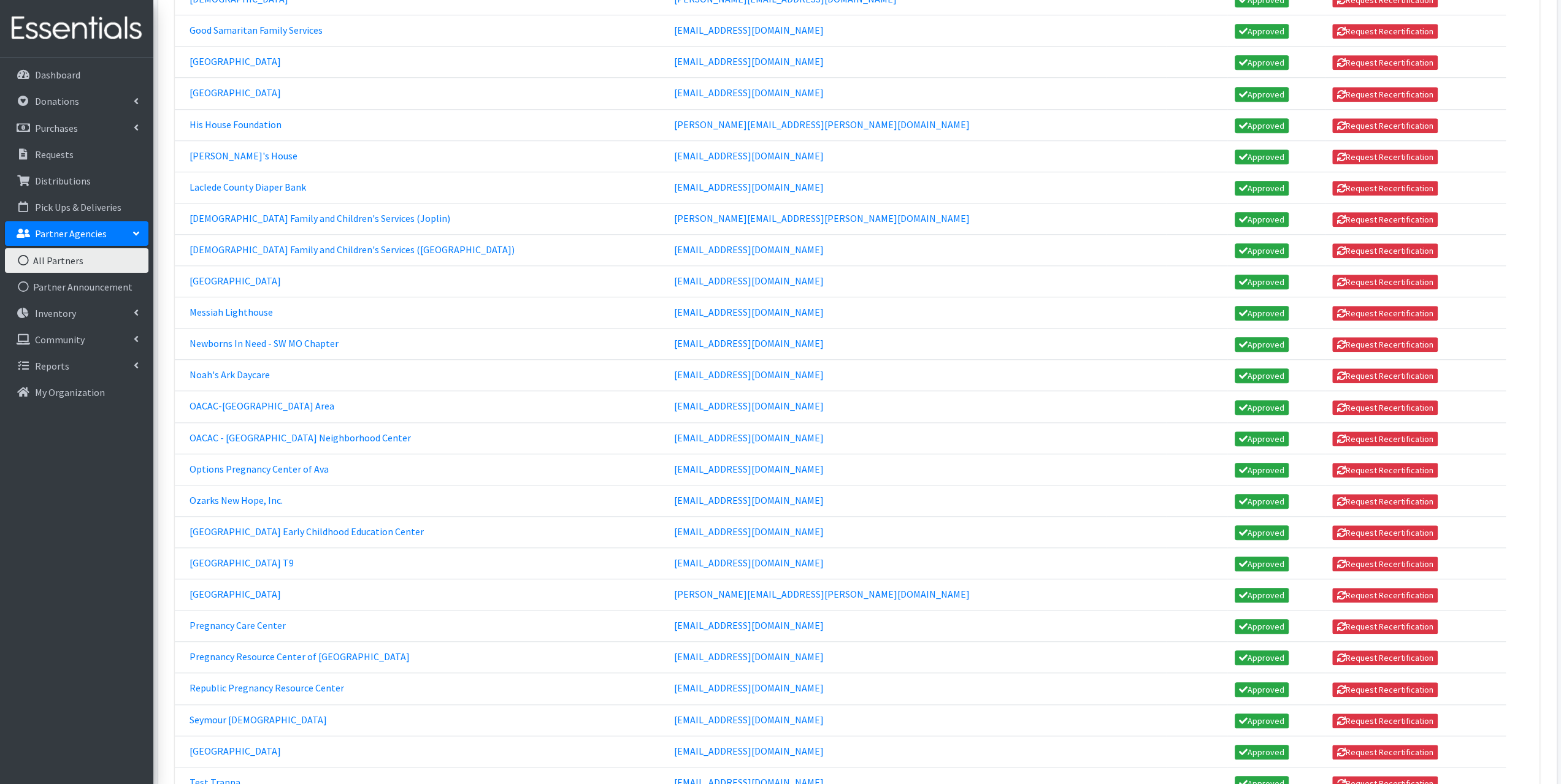
scroll to position [981, 0]
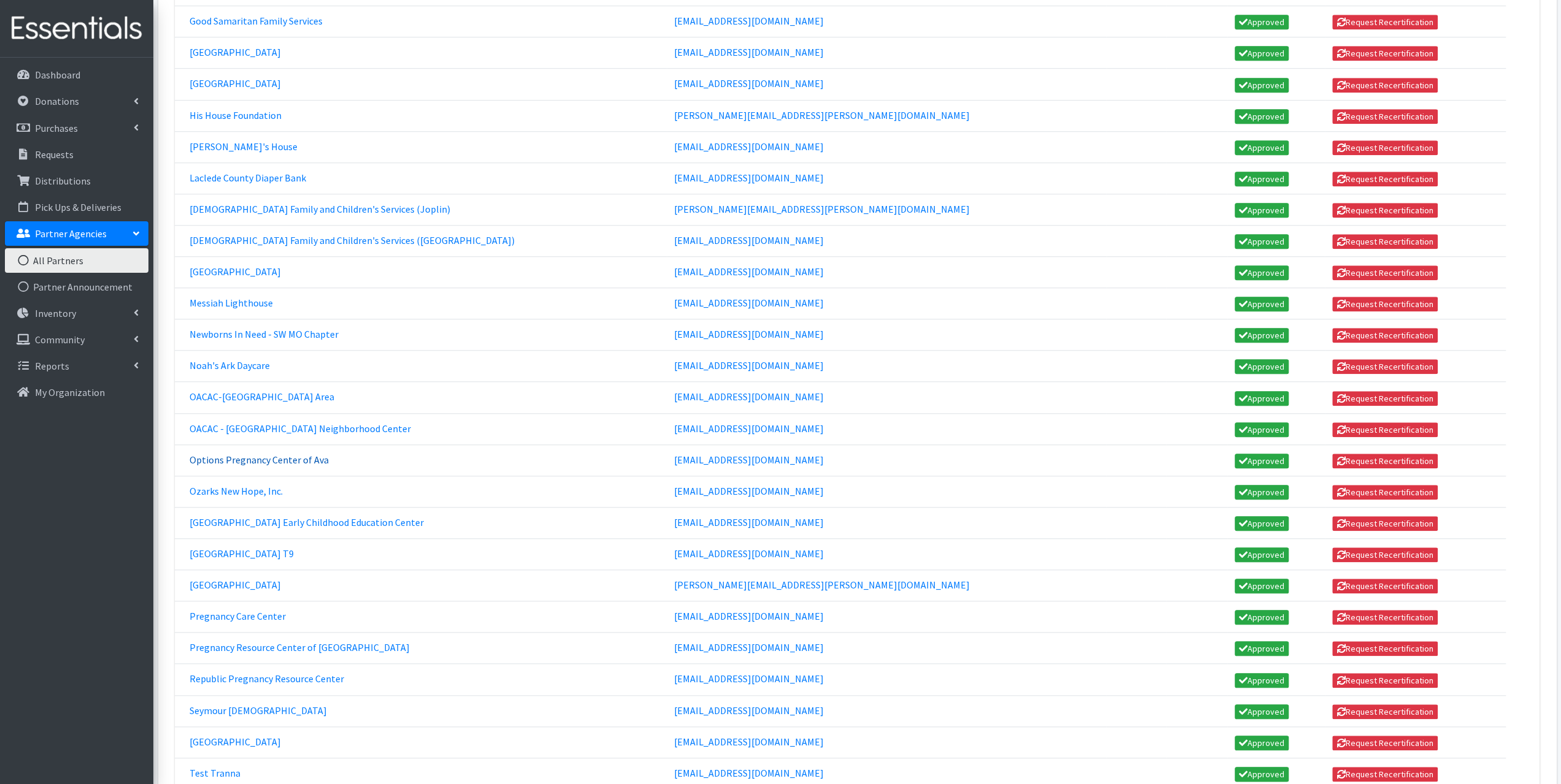
click at [219, 454] on link "Options Pregnancy Center of Ava" at bounding box center [259, 459] width 140 height 12
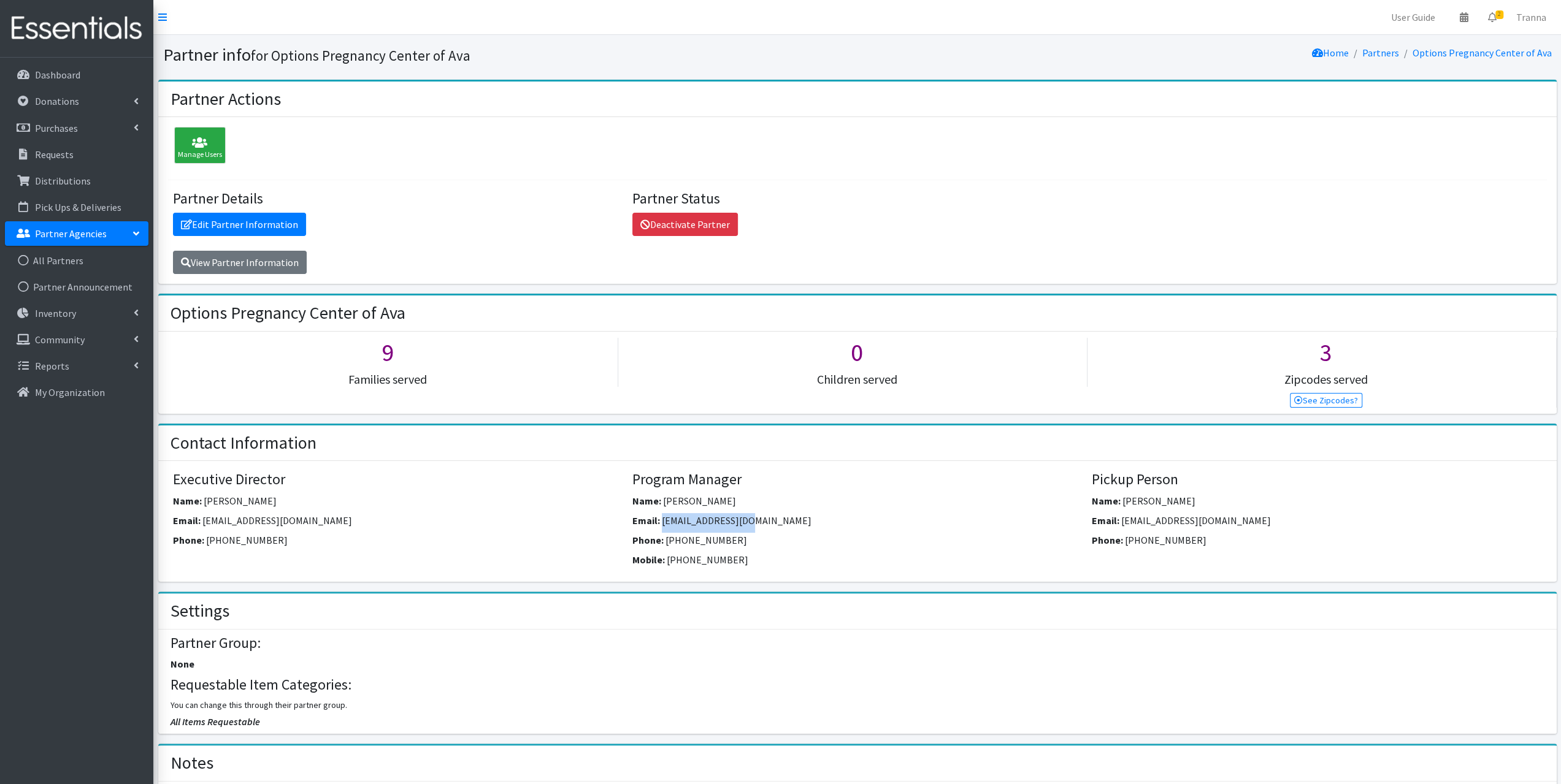
drag, startPoint x: 755, startPoint y: 518, endPoint x: 662, endPoint y: 527, distance: 93.4
click at [662, 527] on div "Email: [EMAIL_ADDRESS][DOMAIN_NAME]" at bounding box center [858, 522] width 450 height 19
copy span "[EMAIL_ADDRESS][DOMAIN_NAME]"
